Goal: Check status: Check status

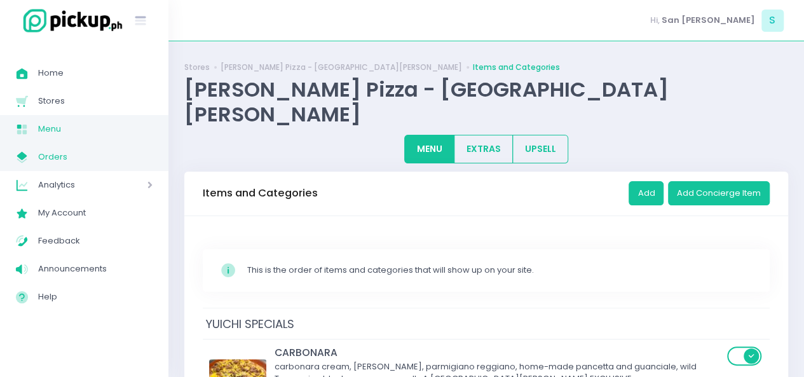
click at [122, 159] on span "Orders" at bounding box center [95, 157] width 114 height 17
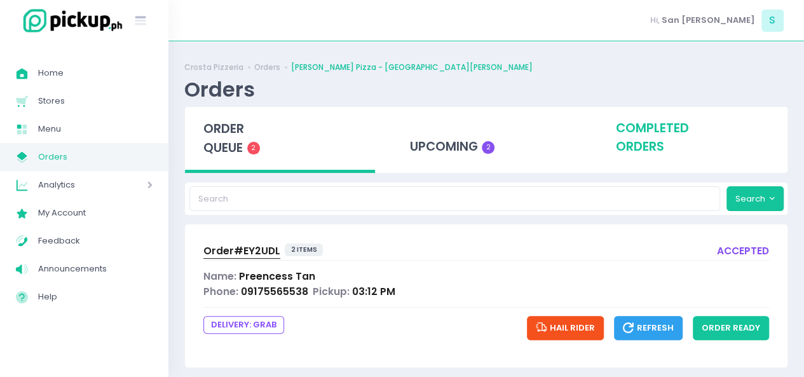
click at [668, 129] on div "completed orders" at bounding box center [693, 138] width 190 height 62
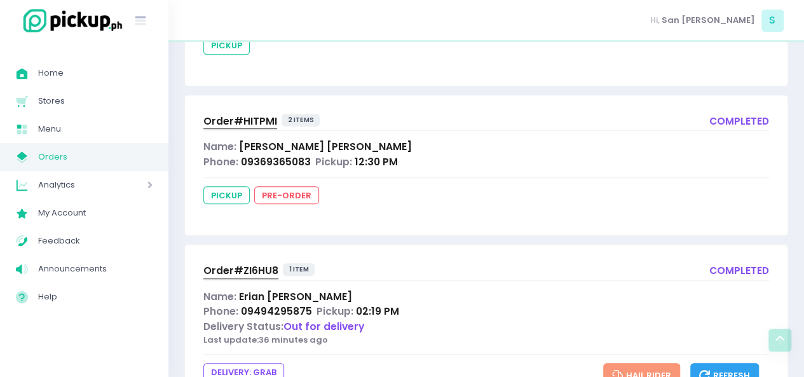
scroll to position [336, 0]
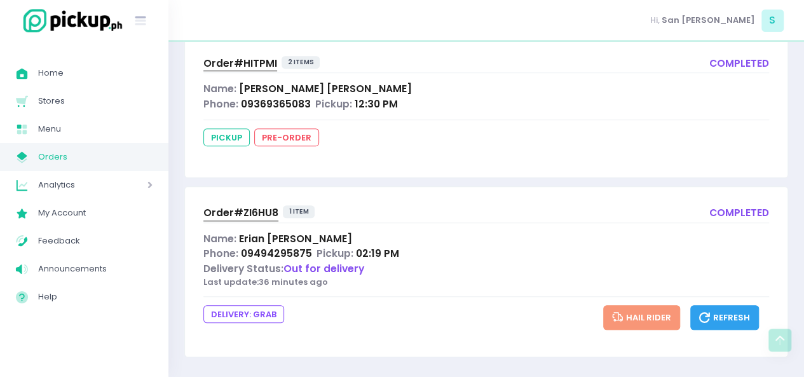
click at [235, 209] on span "Order# ZI6HU8" at bounding box center [240, 212] width 75 height 13
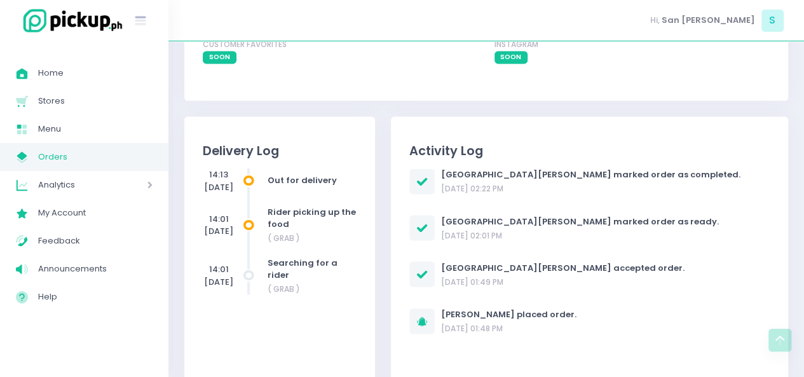
scroll to position [1093, 0]
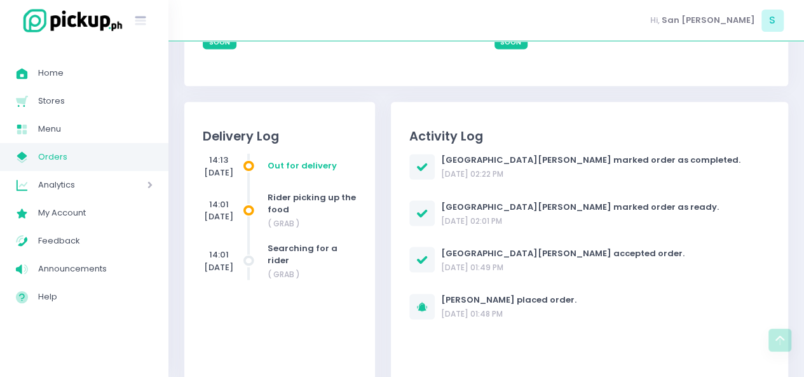
click at [281, 174] on div "Out for delivery" at bounding box center [312, 166] width 88 height 15
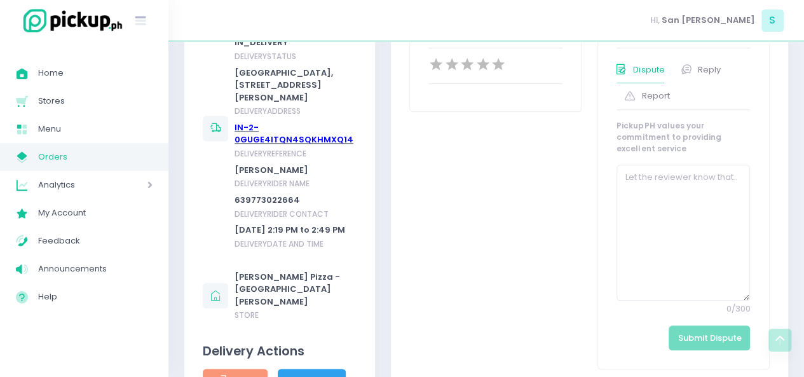
scroll to position [543, 0]
click at [247, 147] on link "IN-2-0GUGE4ITQN4SQKHMXQ14" at bounding box center [294, 134] width 119 height 25
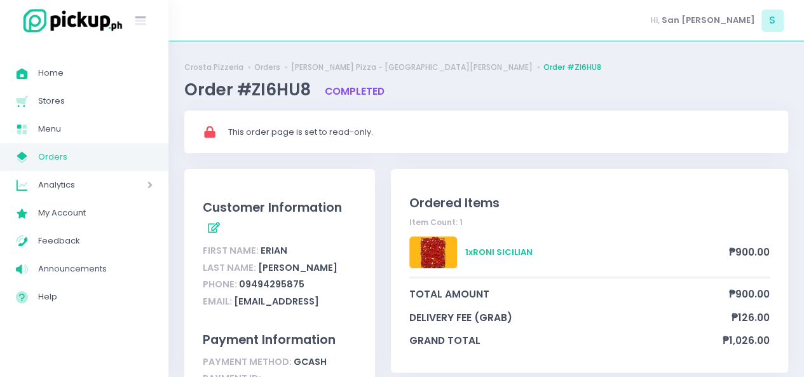
click at [82, 18] on img at bounding box center [70, 20] width 108 height 27
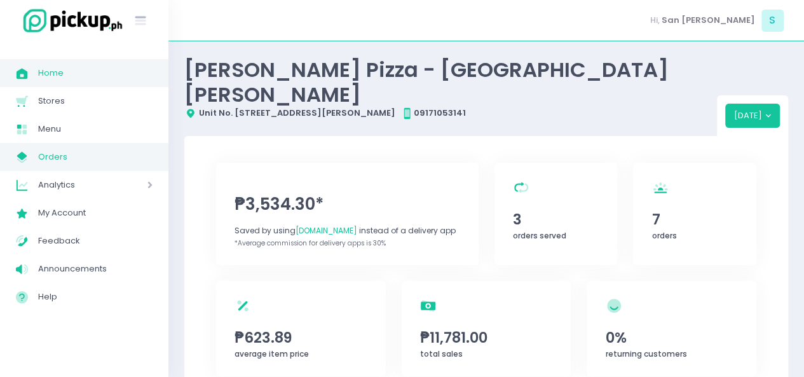
click at [62, 148] on link "My Store Created with Sketch. Orders" at bounding box center [84, 157] width 168 height 28
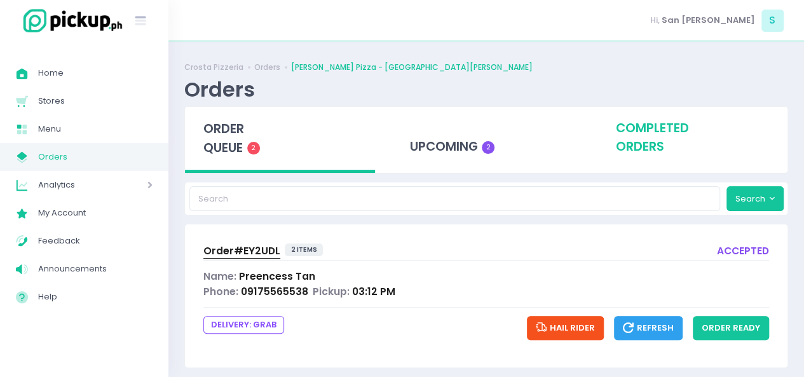
click at [610, 128] on div "completed orders" at bounding box center [693, 138] width 190 height 62
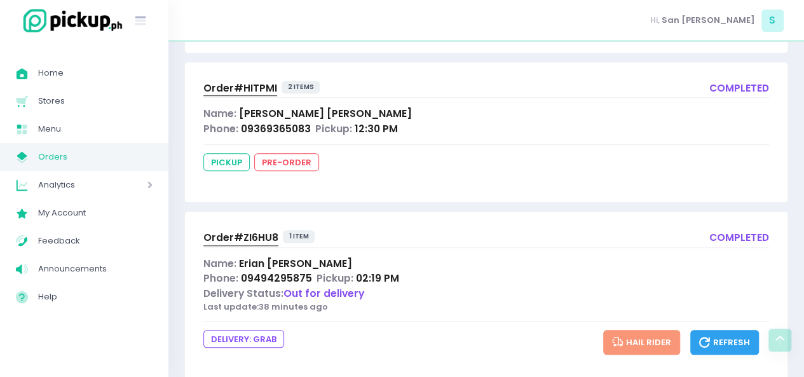
scroll to position [334, 0]
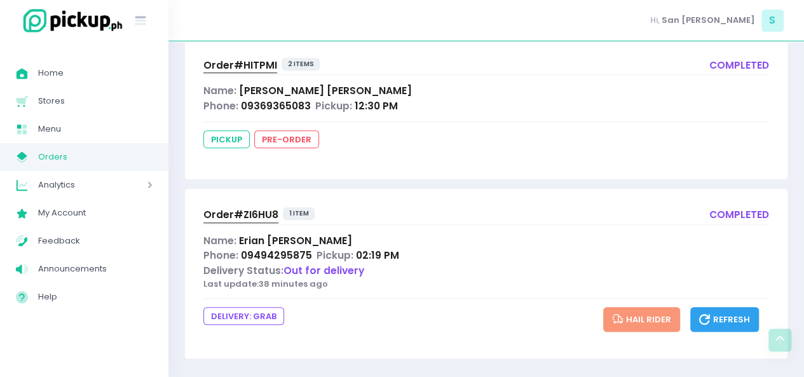
click at [230, 210] on span "Order# ZI6HU8" at bounding box center [240, 214] width 75 height 13
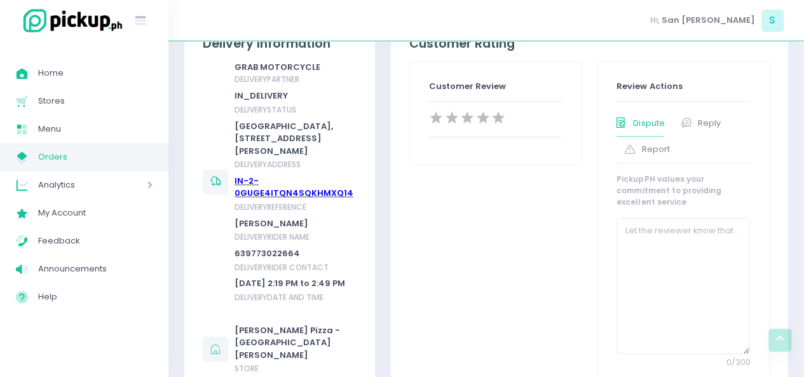
scroll to position [491, 0]
click at [247, 199] on link "IN-2-0GUGE4ITQN4SQKHMXQ14" at bounding box center [294, 186] width 119 height 25
click at [65, 157] on span "Orders" at bounding box center [95, 157] width 114 height 17
